Goal: Navigation & Orientation: Find specific page/section

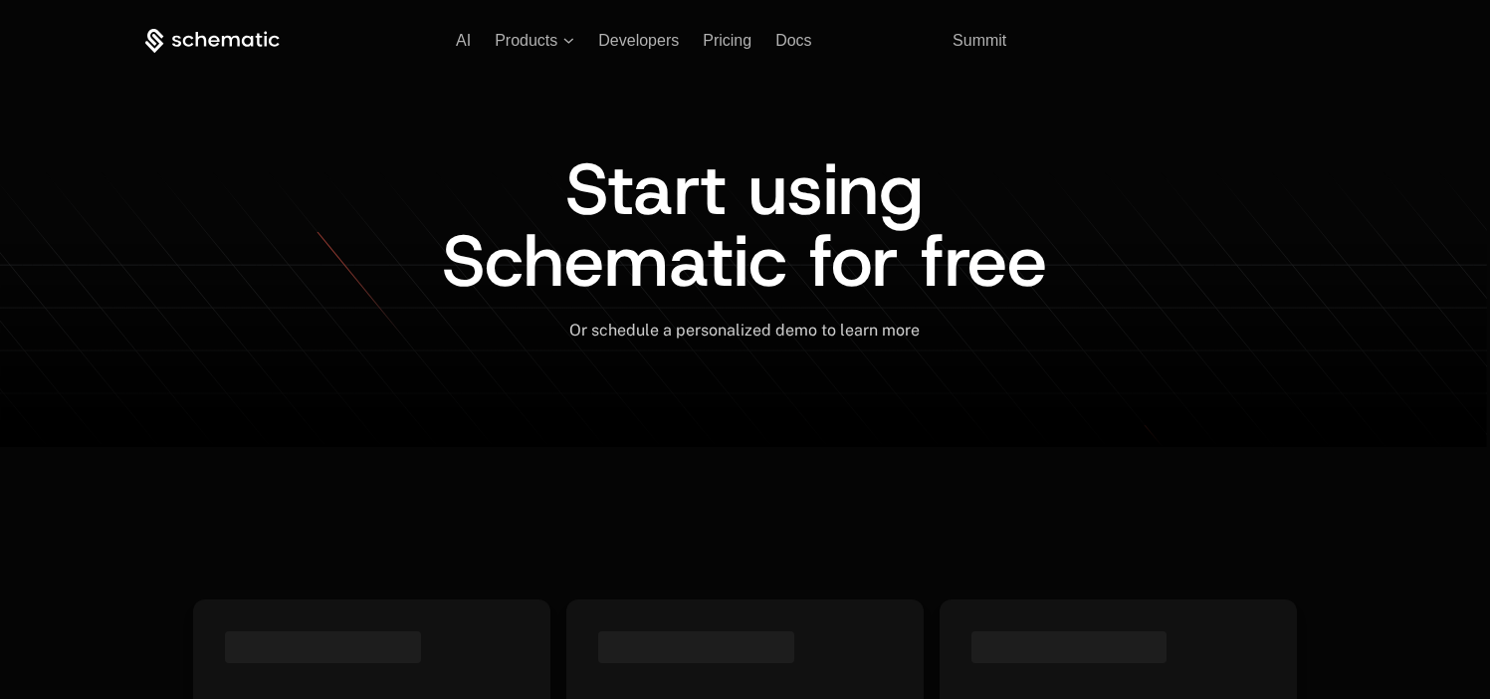
click at [1192, 46] on link "Sign in" at bounding box center [1203, 41] width 43 height 32
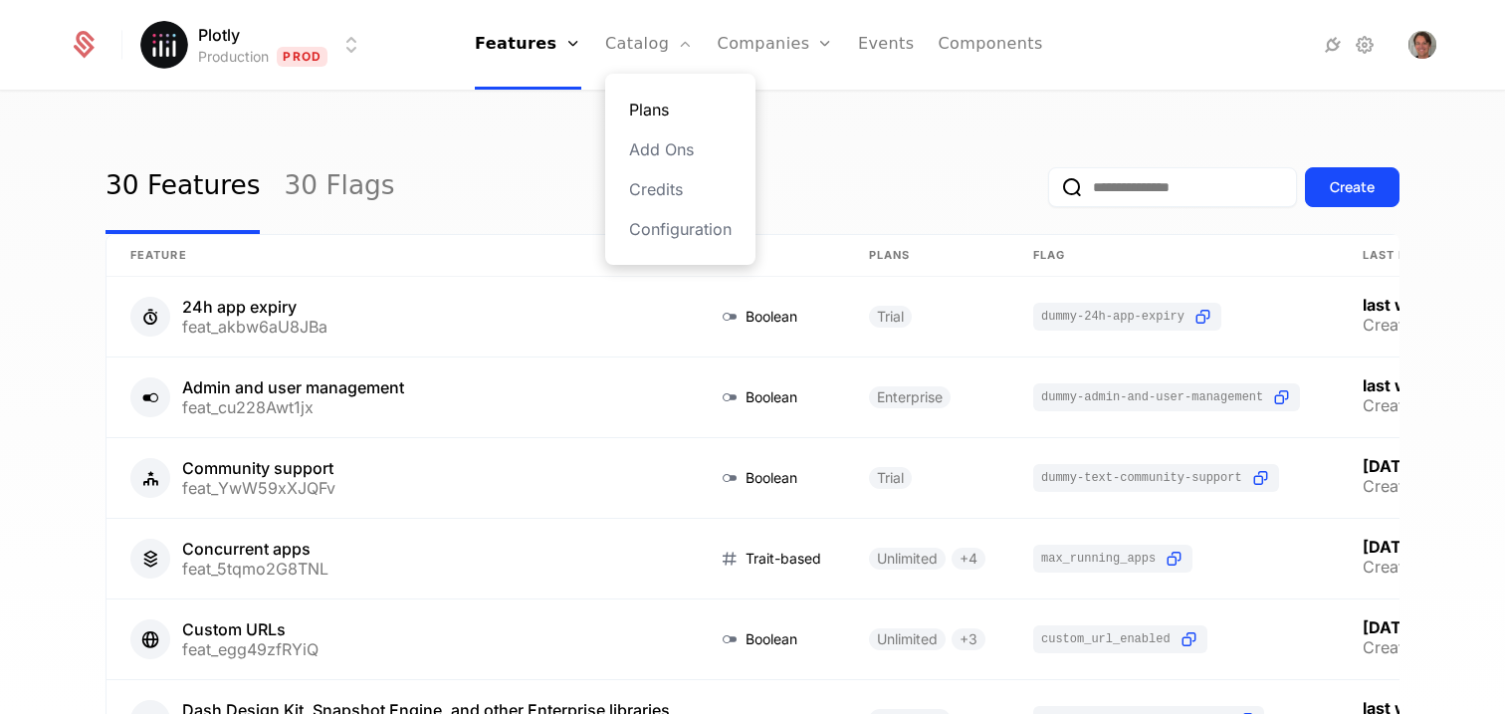
click at [679, 111] on link "Plans" at bounding box center [680, 110] width 103 height 24
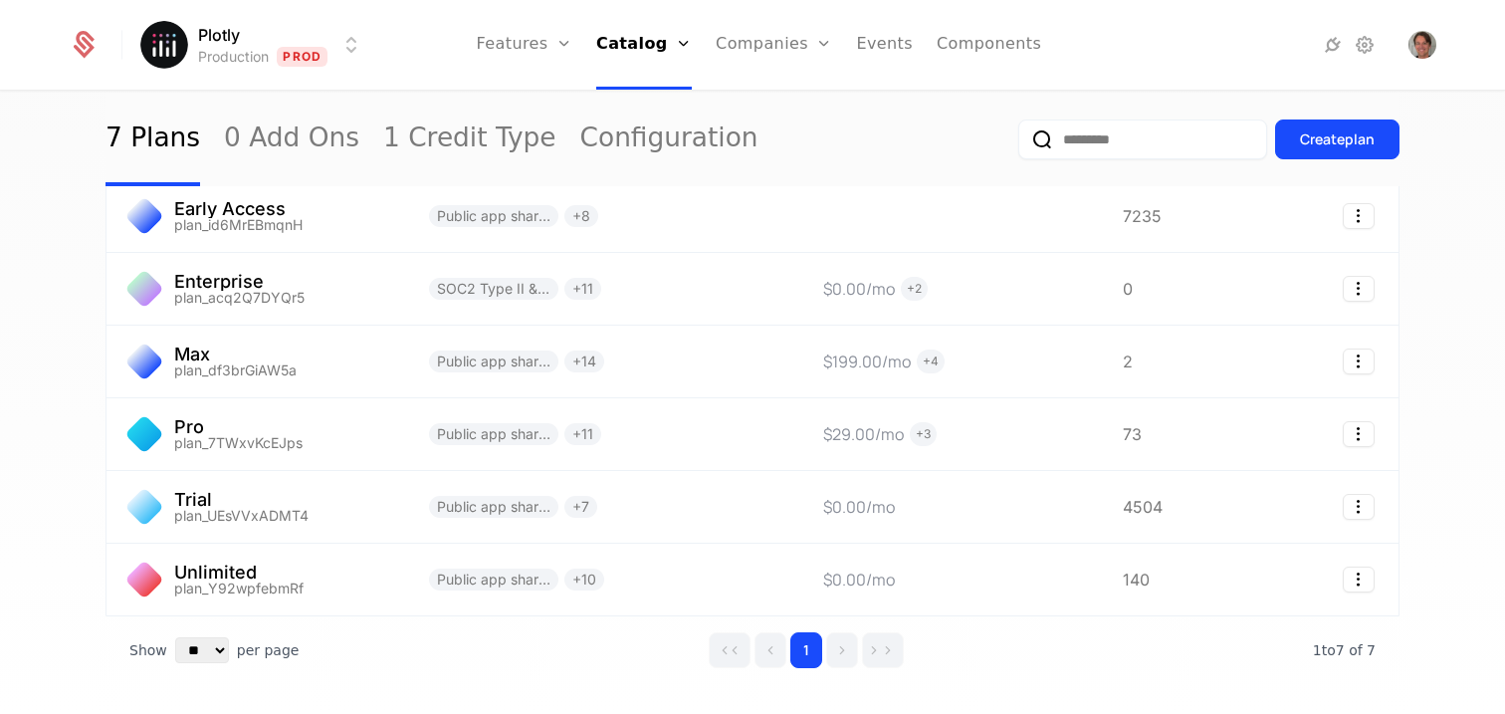
scroll to position [208, 0]
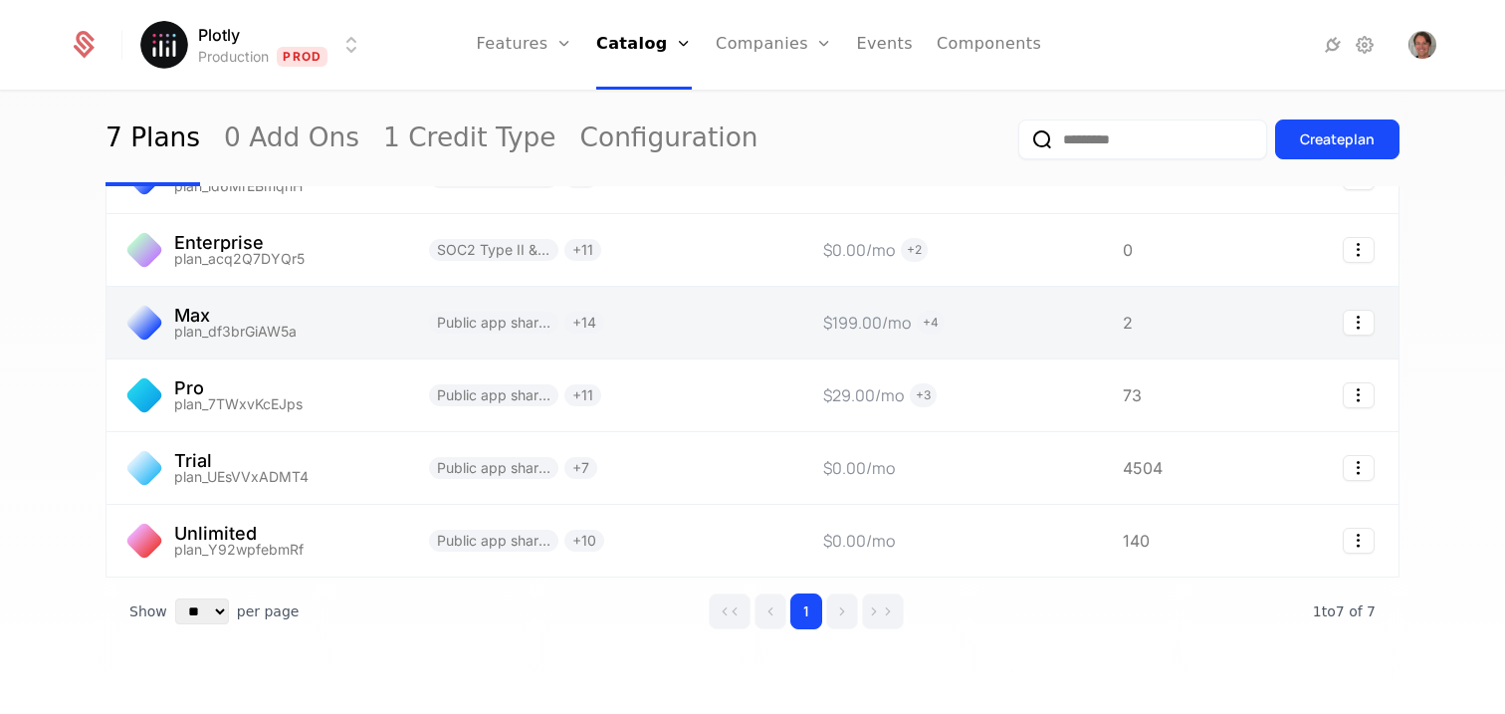
click at [254, 311] on link at bounding box center [255, 323] width 299 height 72
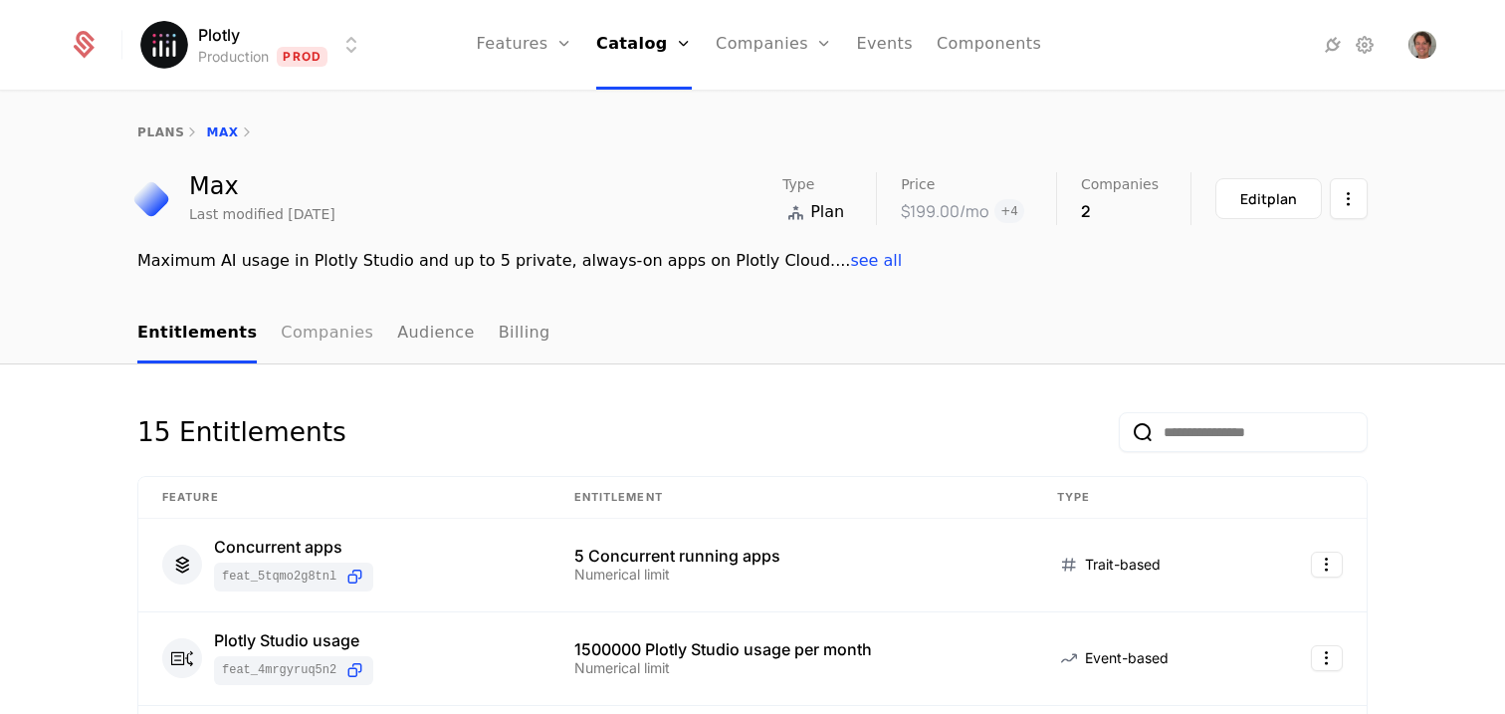
click at [285, 333] on link "Companies" at bounding box center [327, 334] width 93 height 59
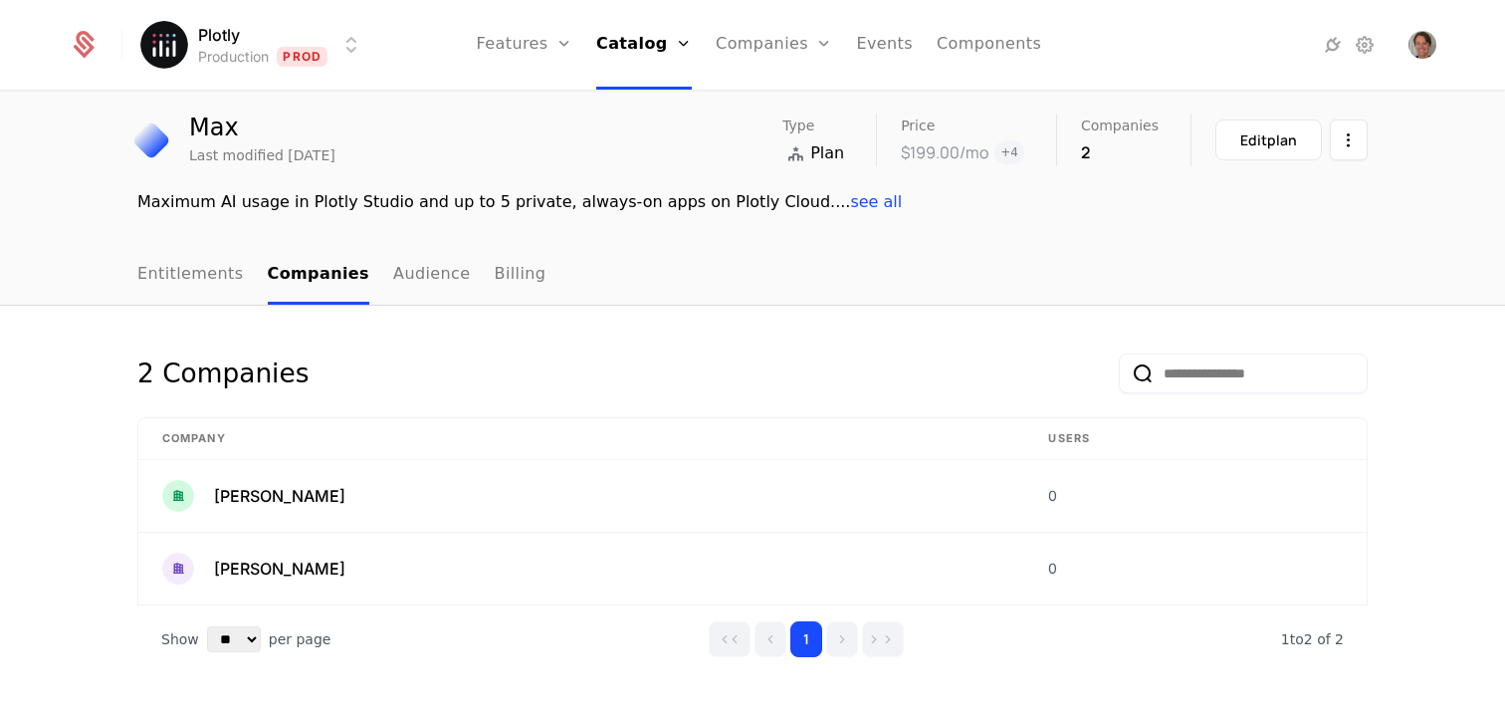
scroll to position [66, 0]
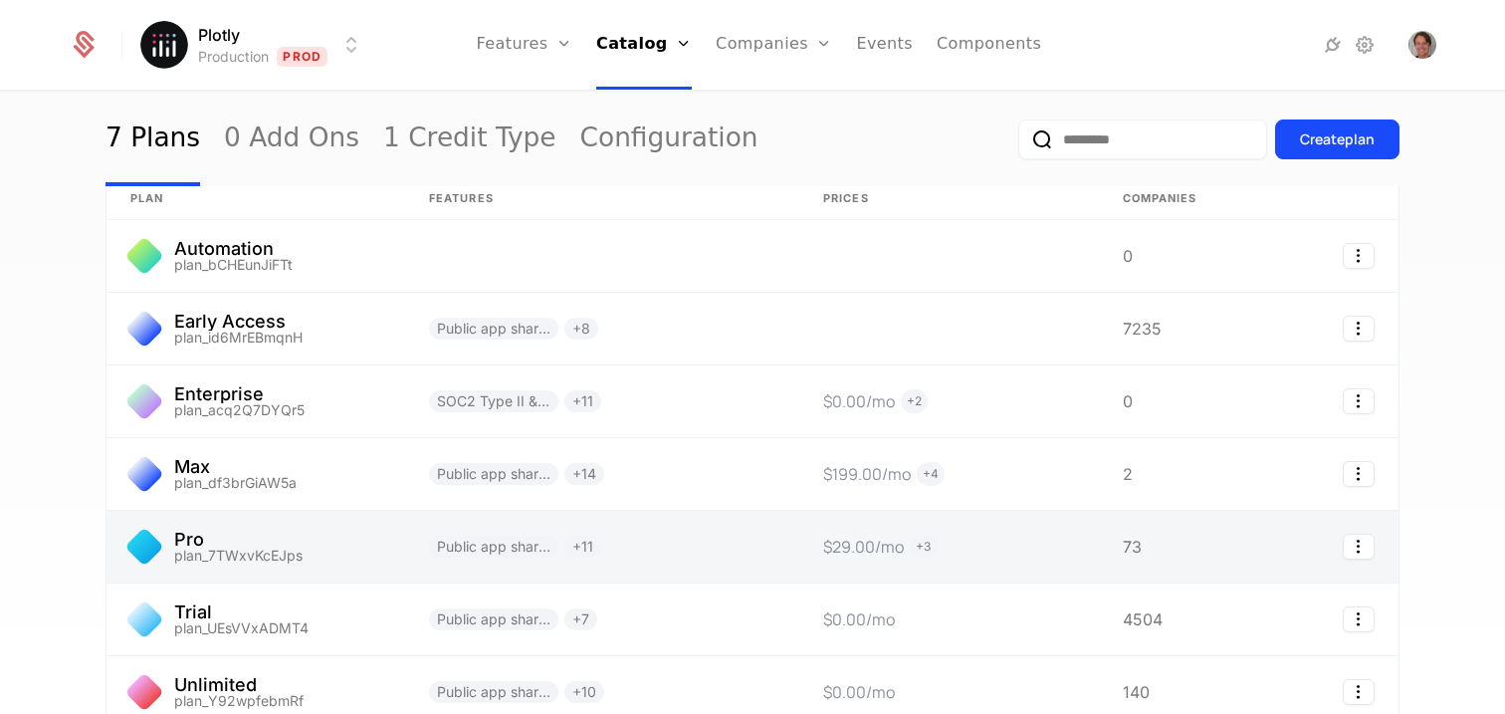
scroll to position [121, 0]
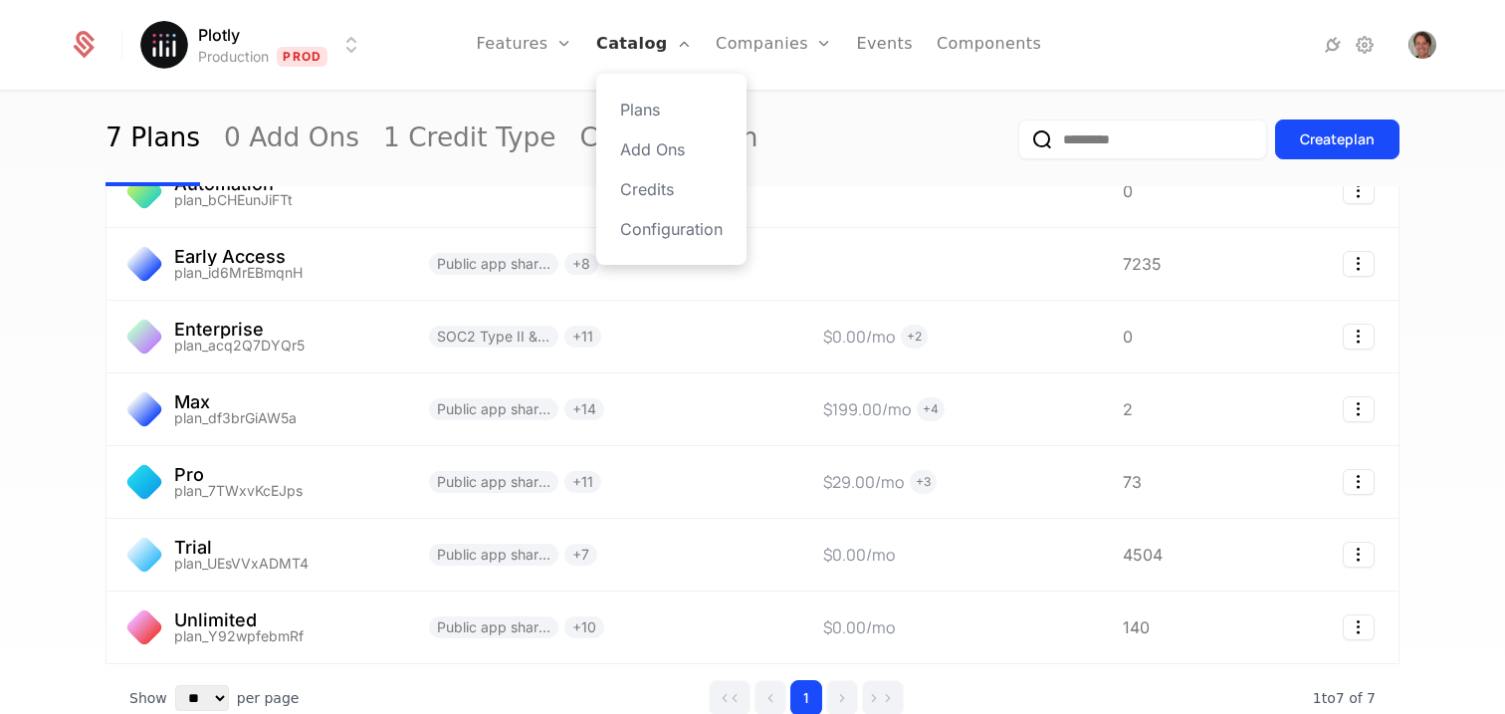
drag, startPoint x: 343, startPoint y: 495, endPoint x: 677, endPoint y: 6, distance: 591.6
